Goal: Information Seeking & Learning: Learn about a topic

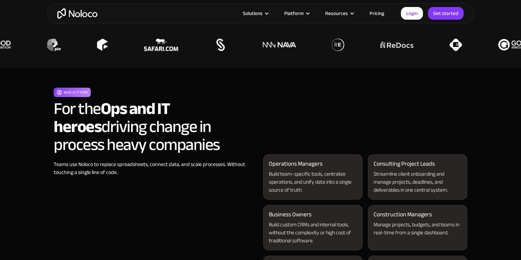
scroll to position [559, 0]
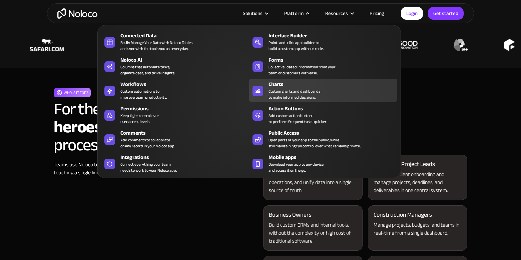
click at [274, 92] on div "Custom charts and dashboards to make informed decisions." at bounding box center [294, 94] width 52 height 12
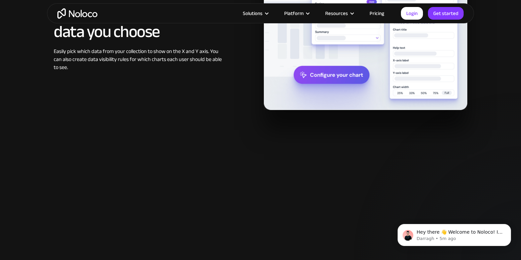
scroll to position [876, 0]
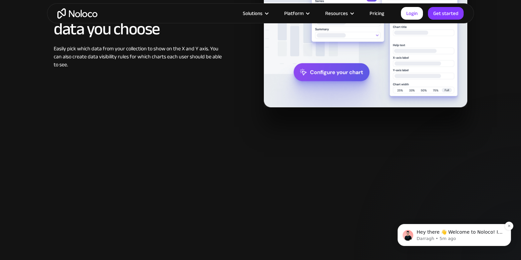
click at [452, 234] on span "Hey there 👋 Welcome to Noloco! If you have any questions, just reply to this me…" at bounding box center [460, 241] width 86 height 25
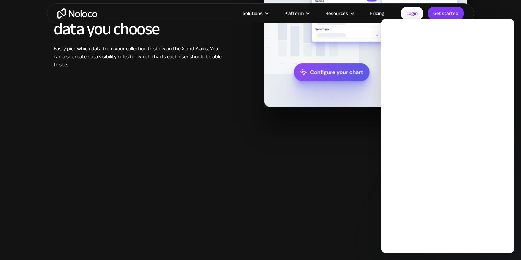
scroll to position [0, 0]
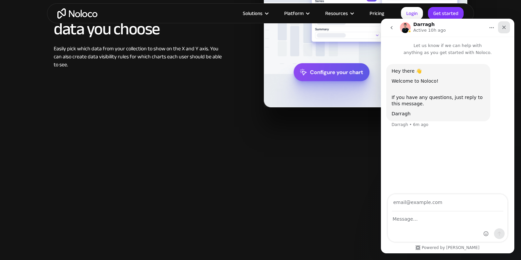
click at [503, 25] on icon "Close" at bounding box center [503, 27] width 5 height 5
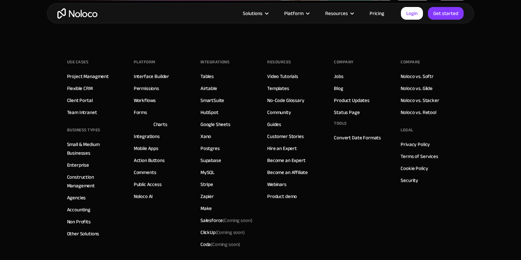
scroll to position [2301, 0]
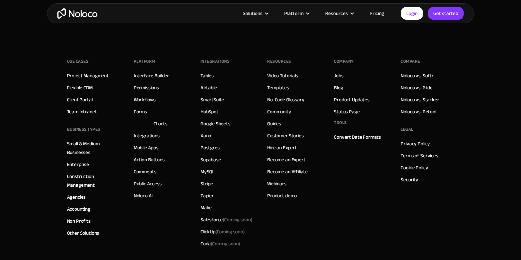
click at [158, 124] on link "Charts" at bounding box center [160, 123] width 14 height 9
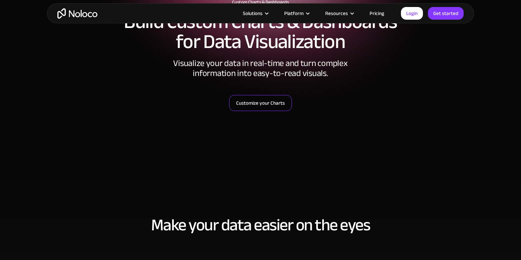
click at [254, 103] on link "Customize your Charts" at bounding box center [260, 103] width 63 height 16
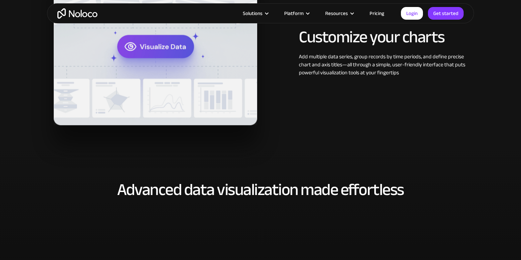
scroll to position [1100, 0]
